Goal: Task Accomplishment & Management: Use online tool/utility

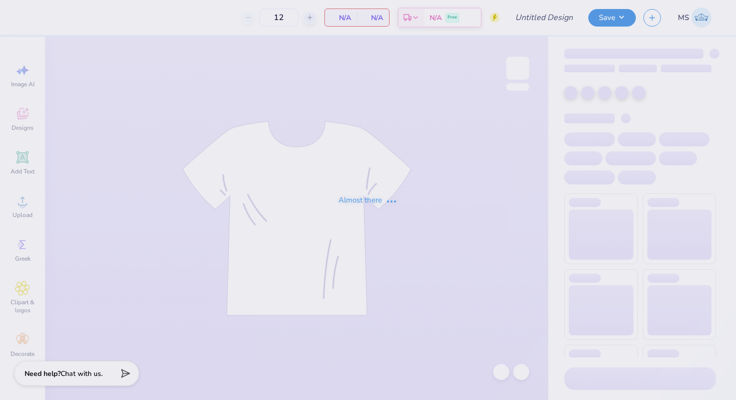
type input "ACE draft shirt"
type input "43"
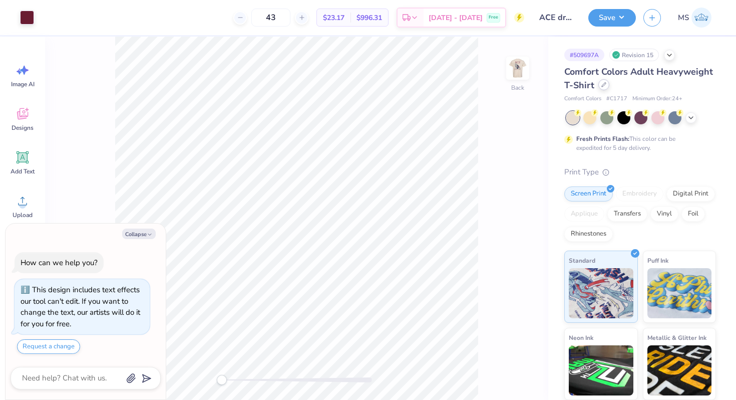
click at [607, 86] on div at bounding box center [603, 84] width 11 height 11
type textarea "x"
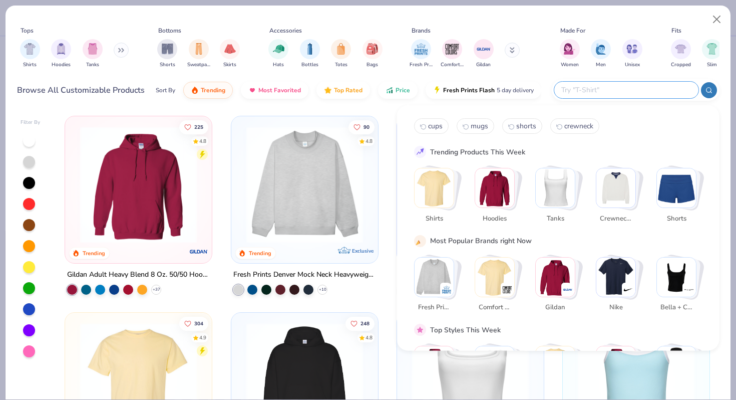
click at [619, 88] on input "text" at bounding box center [625, 90] width 131 height 12
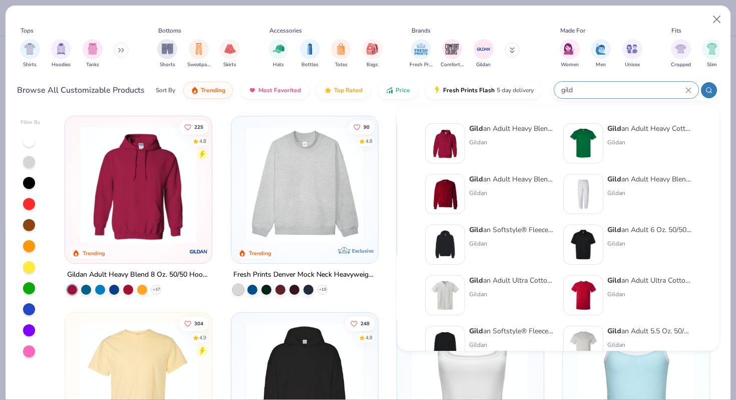
type input "gild"
click at [639, 129] on div "Gild an Adult Heavy Cotton T-Shirt" at bounding box center [649, 128] width 84 height 11
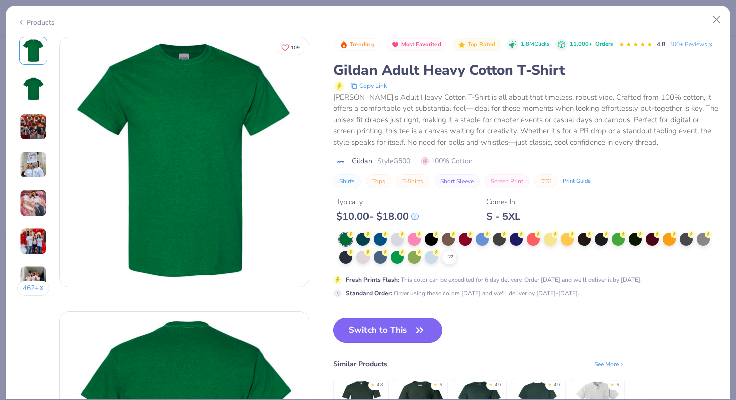
click at [410, 325] on button "Switch to This" at bounding box center [387, 329] width 109 height 25
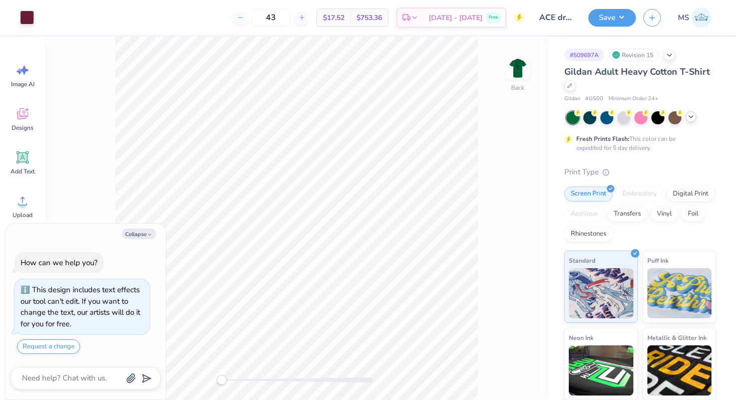
click at [690, 117] on polyline at bounding box center [691, 117] width 4 height 2
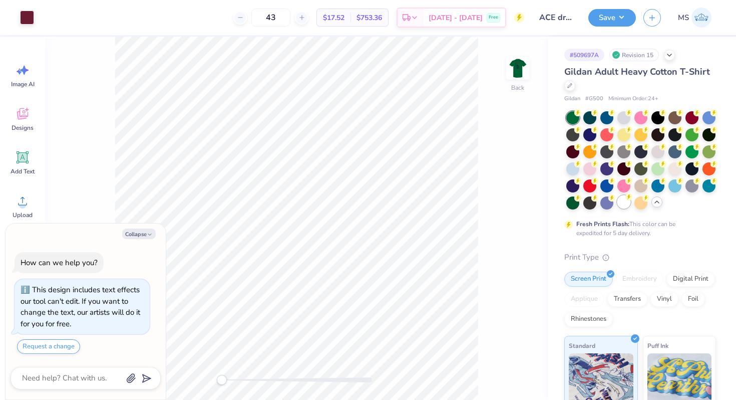
click at [624, 204] on div at bounding box center [623, 201] width 13 height 13
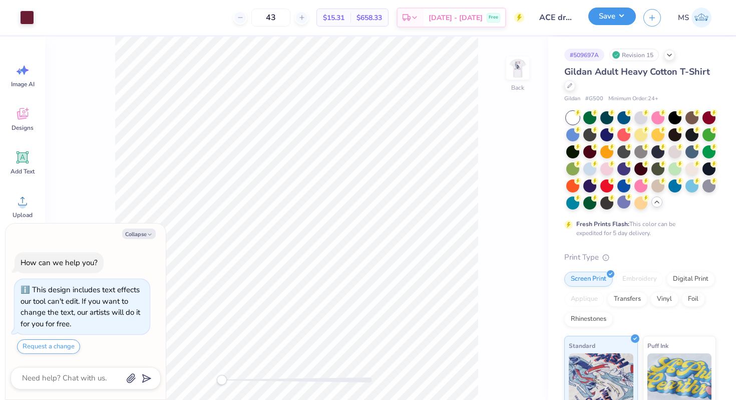
click at [603, 22] on button "Save" at bounding box center [612, 17] width 48 height 18
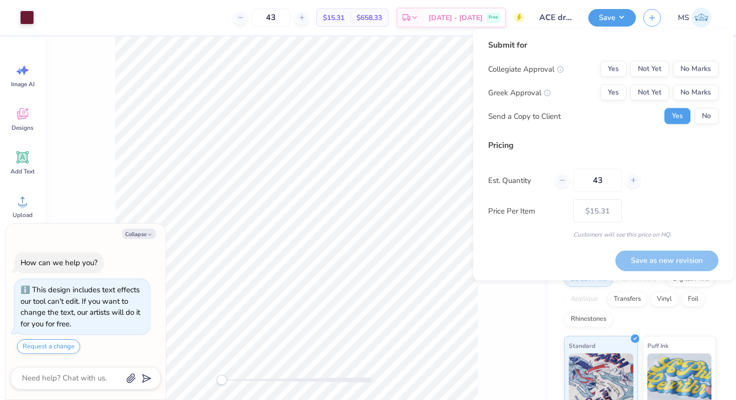
click at [671, 184] on div "Est. Quantity 43" at bounding box center [603, 180] width 230 height 23
click at [518, 321] on div "Back" at bounding box center [296, 218] width 503 height 363
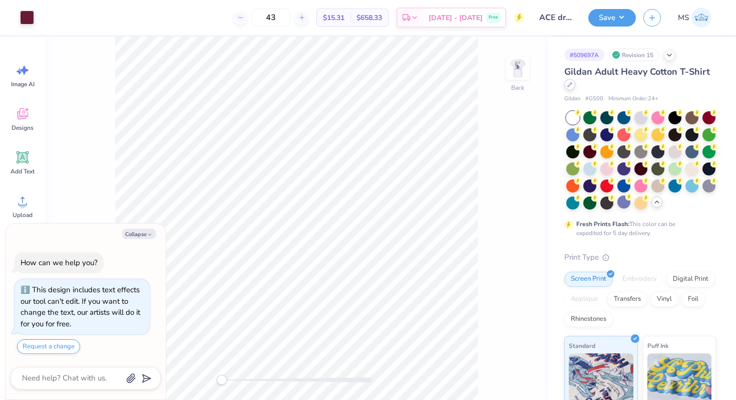
click at [572, 86] on div at bounding box center [569, 84] width 11 height 11
type textarea "x"
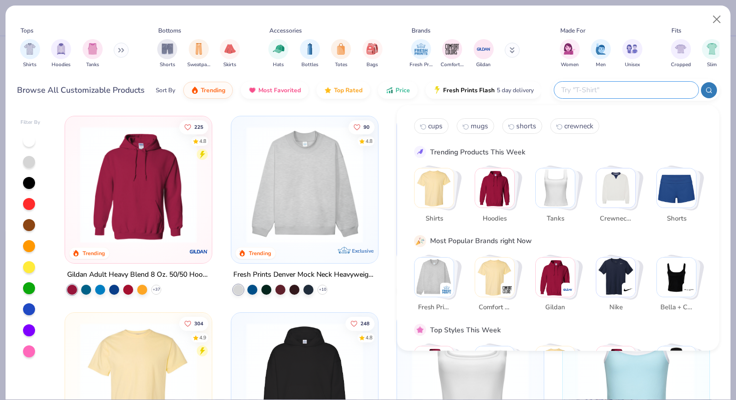
click at [642, 93] on input "text" at bounding box center [625, 90] width 131 height 12
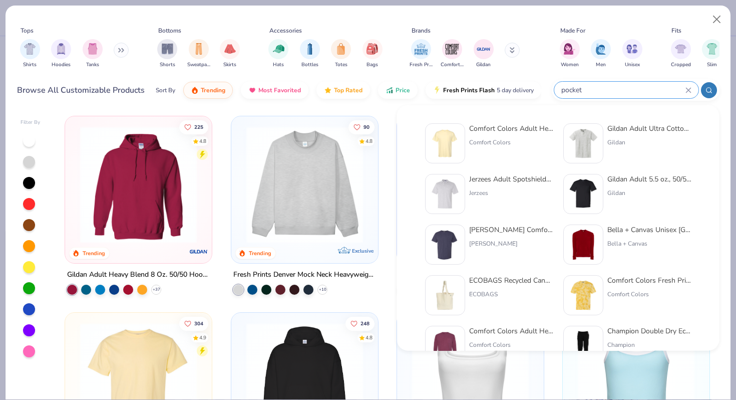
type input "pocket"
click at [667, 140] on div "Gildan" at bounding box center [649, 142] width 84 height 9
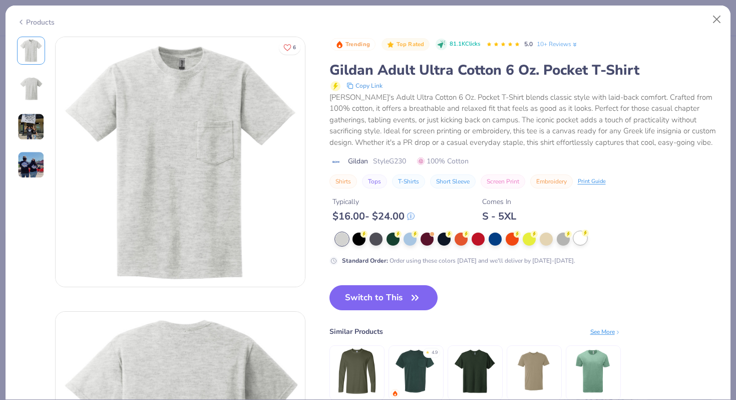
click at [579, 236] on div at bounding box center [580, 237] width 13 height 13
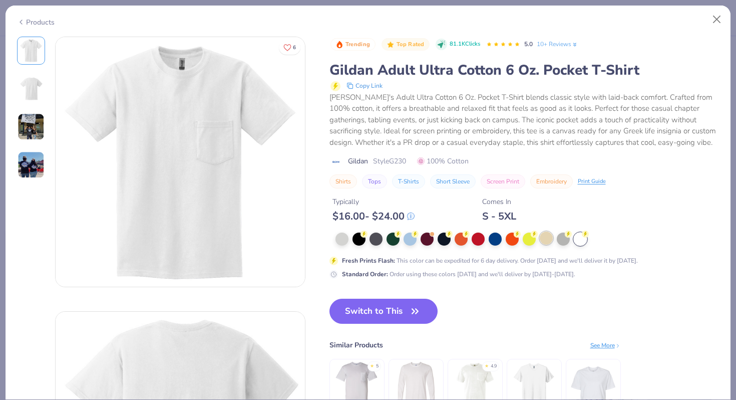
click at [550, 242] on div at bounding box center [546, 237] width 13 height 13
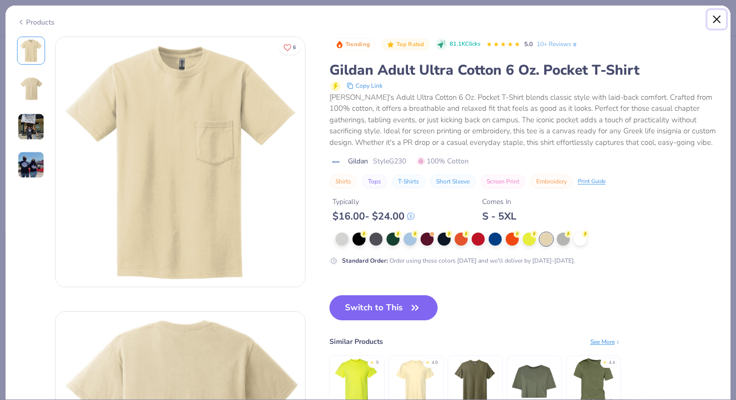
click at [719, 18] on button "Close" at bounding box center [716, 19] width 19 height 19
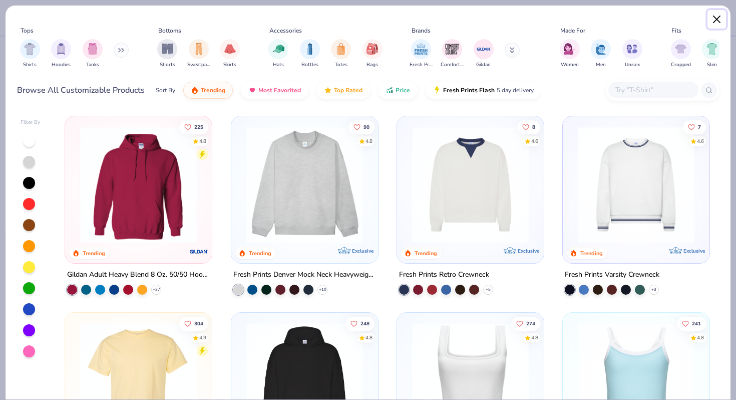
click at [716, 21] on button "Close" at bounding box center [716, 19] width 19 height 19
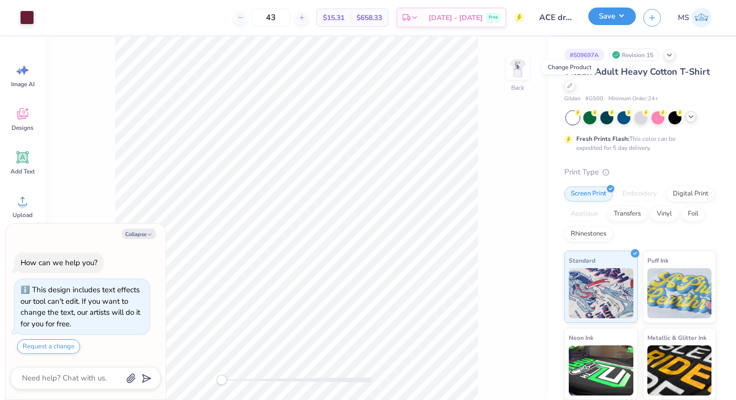
click at [608, 17] on button "Save" at bounding box center [612, 17] width 48 height 18
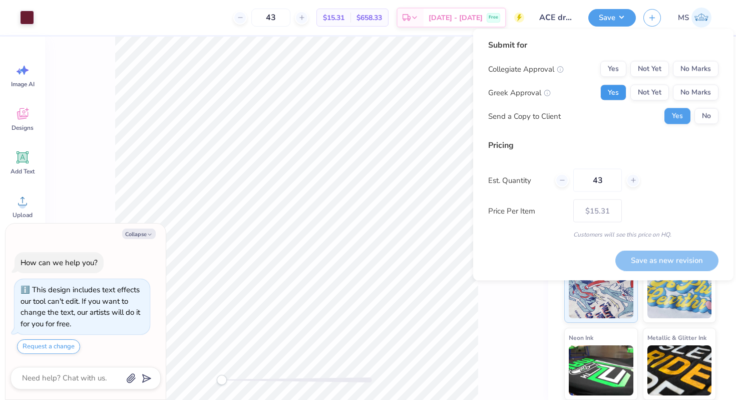
click at [619, 93] on button "Yes" at bounding box center [613, 93] width 26 height 16
click at [686, 89] on button "No Marks" at bounding box center [696, 93] width 46 height 16
click at [612, 64] on button "Yes" at bounding box center [613, 69] width 26 height 16
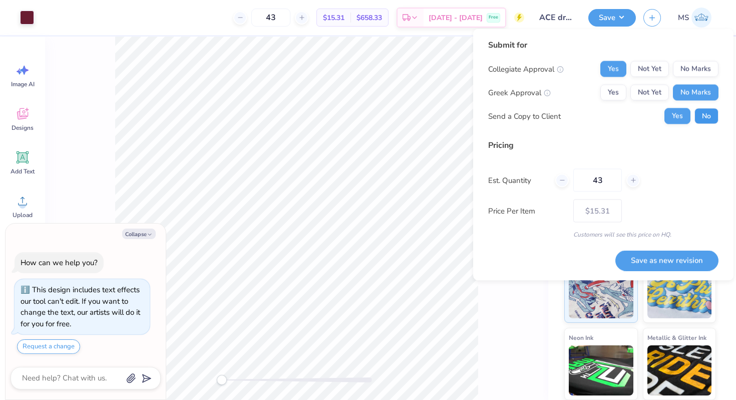
click at [708, 114] on button "No" at bounding box center [706, 116] width 24 height 16
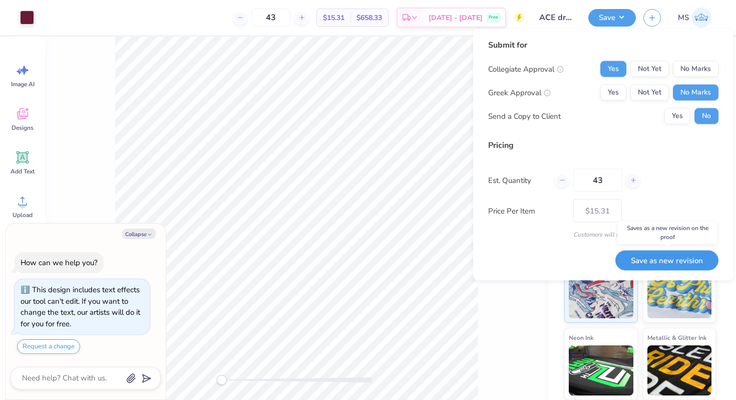
click at [669, 256] on button "Save as new revision" at bounding box center [666, 260] width 103 height 21
type textarea "x"
type input "– –"
type textarea "x"
type input "$15.31"
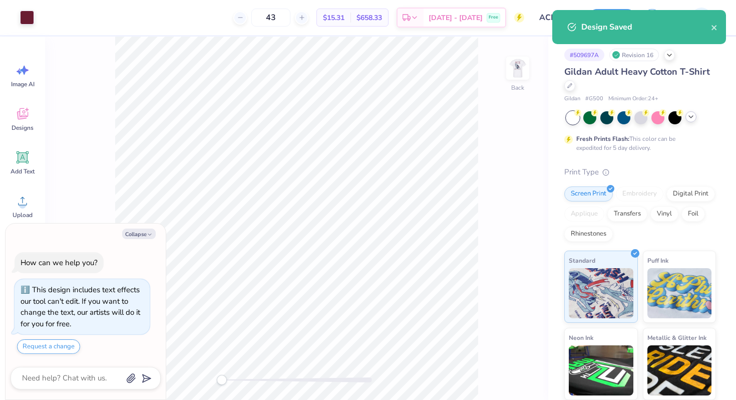
click at [690, 118] on icon at bounding box center [691, 117] width 8 height 8
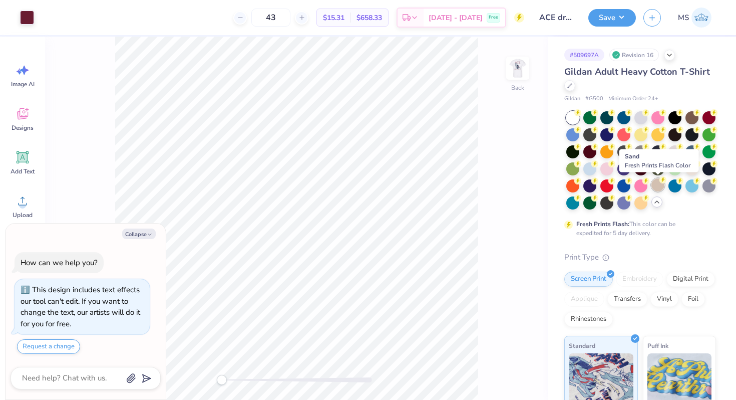
click at [659, 188] on div at bounding box center [657, 184] width 13 height 13
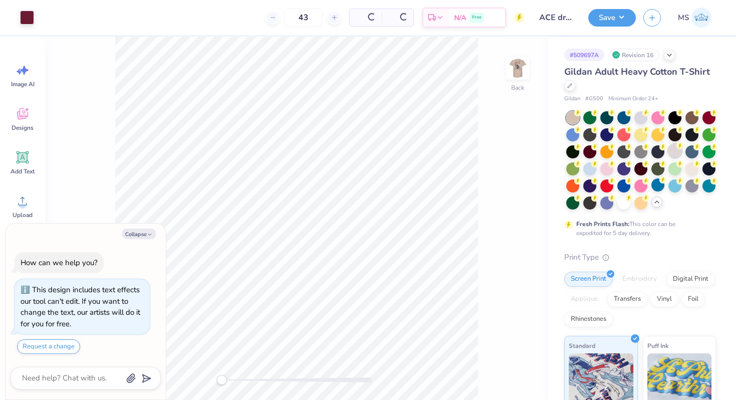
click at [676, 155] on div at bounding box center [674, 150] width 13 height 13
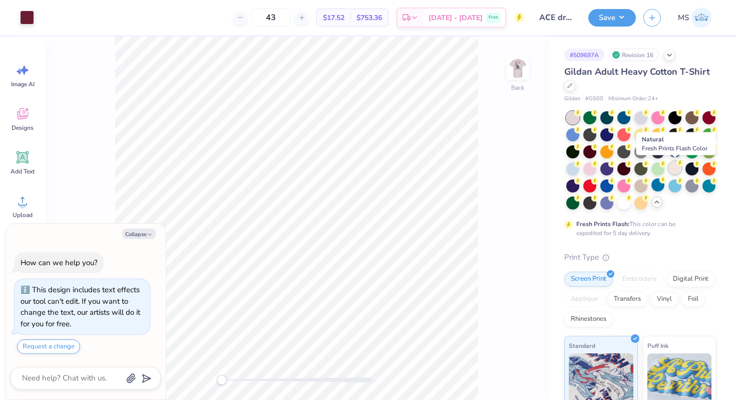
click at [676, 170] on div at bounding box center [674, 167] width 13 height 13
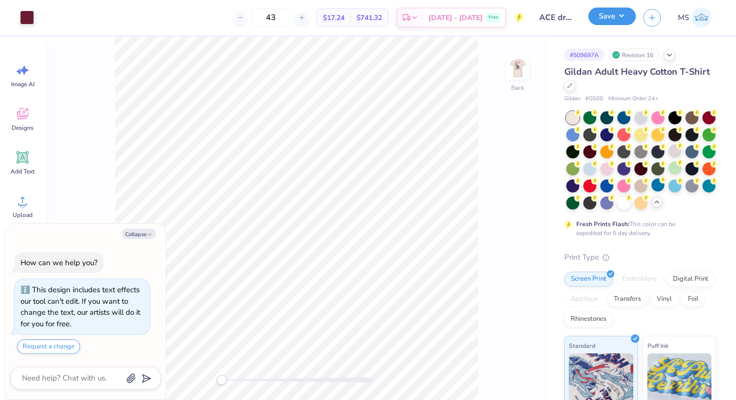
click at [600, 15] on button "Save" at bounding box center [612, 17] width 48 height 18
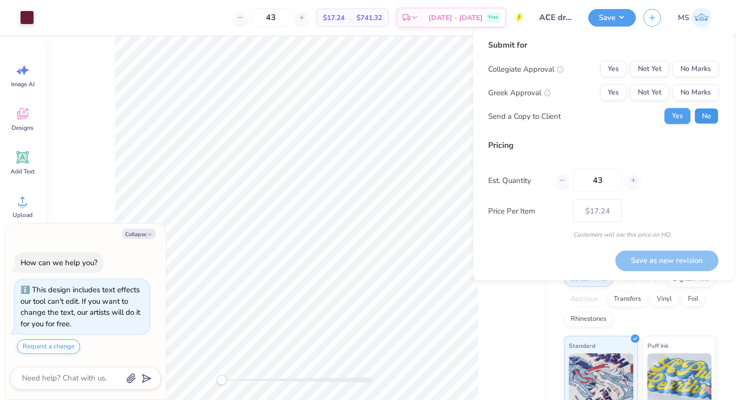
click at [698, 118] on button "No" at bounding box center [706, 116] width 24 height 16
click at [693, 88] on button "No Marks" at bounding box center [696, 93] width 46 height 16
click at [609, 65] on button "Yes" at bounding box center [613, 69] width 26 height 16
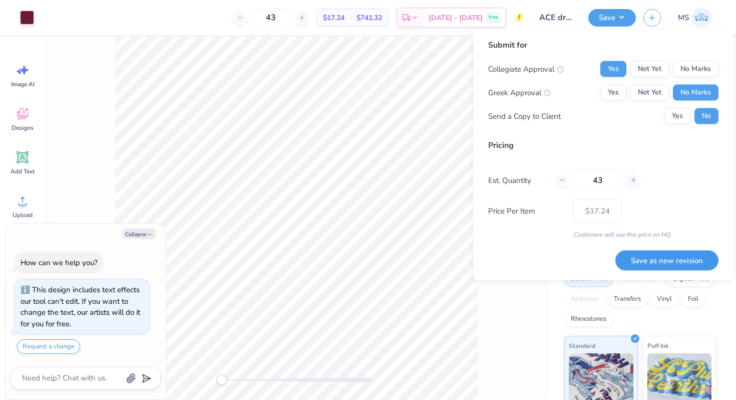
click at [678, 257] on button "Save as new revision" at bounding box center [666, 260] width 103 height 21
type textarea "x"
type input "– –"
type textarea "x"
type input "$17.24"
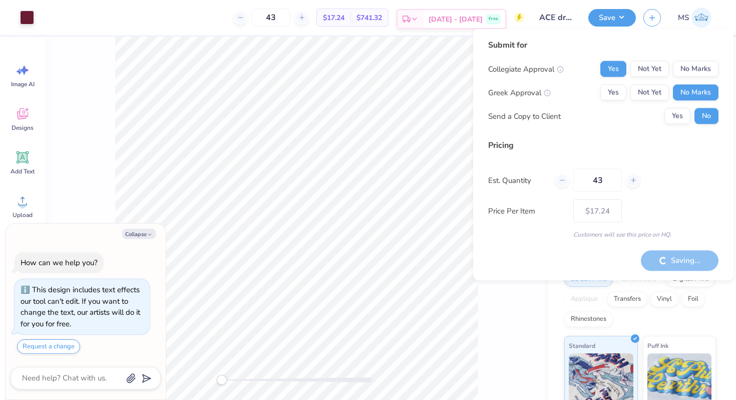
type textarea "x"
